Goal: Task Accomplishment & Management: Manage account settings

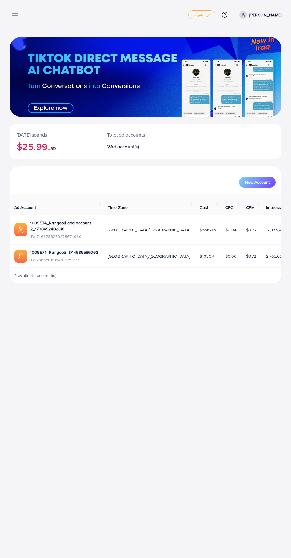
click at [17, 11] on link at bounding box center [13, 14] width 9 height 7
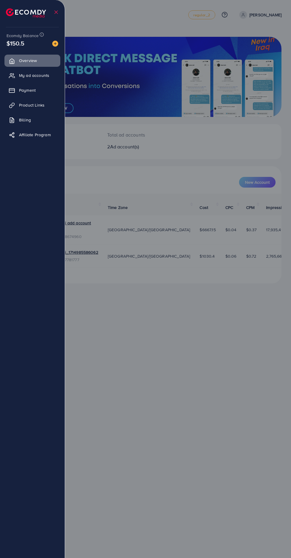
click at [112, 386] on div at bounding box center [145, 334] width 291 height 669
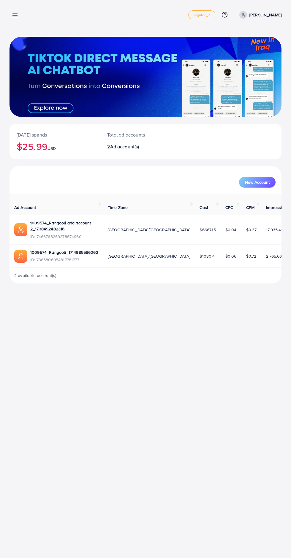
click at [16, 15] on line at bounding box center [15, 15] width 5 height 0
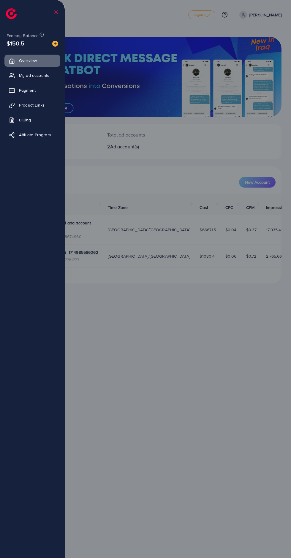
click at [24, 77] on span "My ad accounts" at bounding box center [34, 75] width 30 height 6
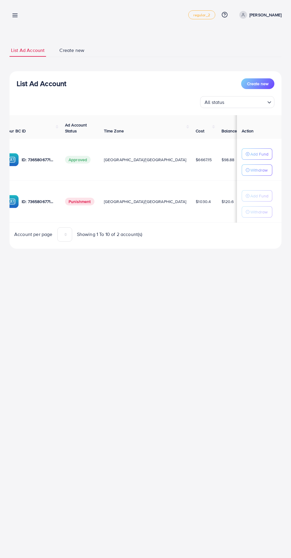
scroll to position [0, 96]
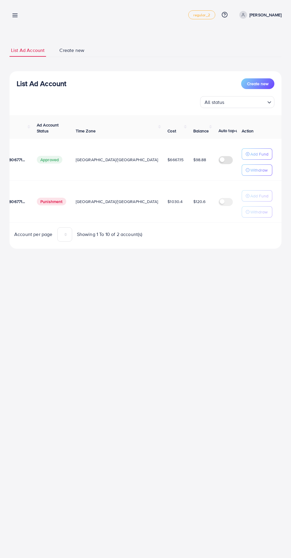
click at [264, 157] on p "$ 50" at bounding box center [268, 155] width 9 height 7
click at [256, 152] on div "$ 50" at bounding box center [264, 155] width 17 height 7
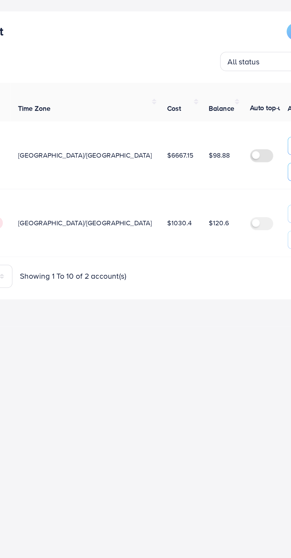
click at [240, 162] on p "Edit" at bounding box center [243, 159] width 7 height 7
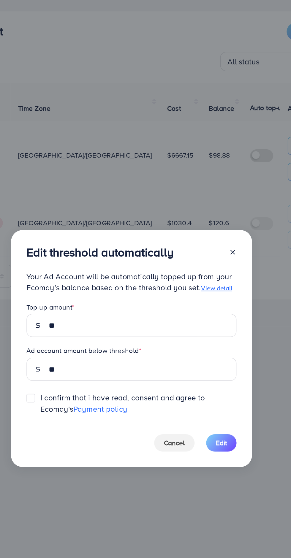
click at [103, 145] on div "Edit threshold automatically Your Ad Account will be automatically topped up fr…" at bounding box center [145, 279] width 291 height 558
click at [168, 339] on span "Cancel" at bounding box center [171, 337] width 13 height 6
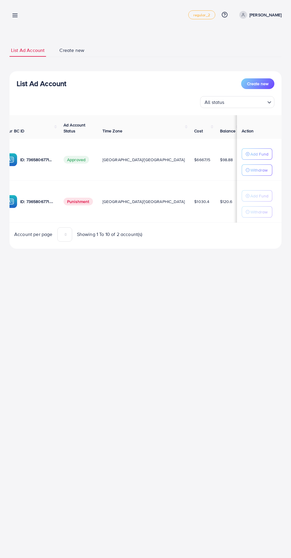
scroll to position [0, 96]
